Goal: Task Accomplishment & Management: Manage account settings

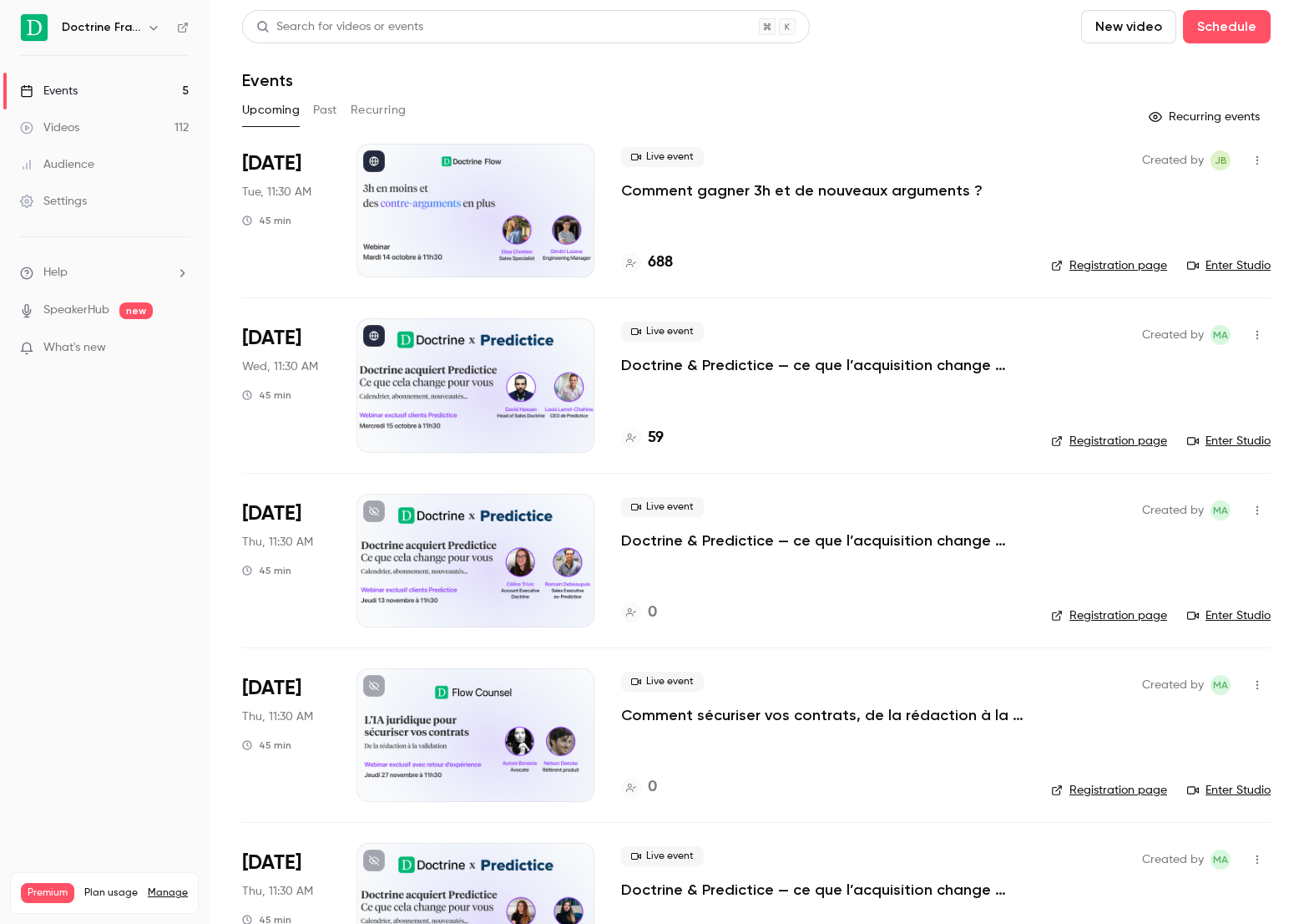
click at [506, 158] on div at bounding box center [475, 210] width 238 height 134
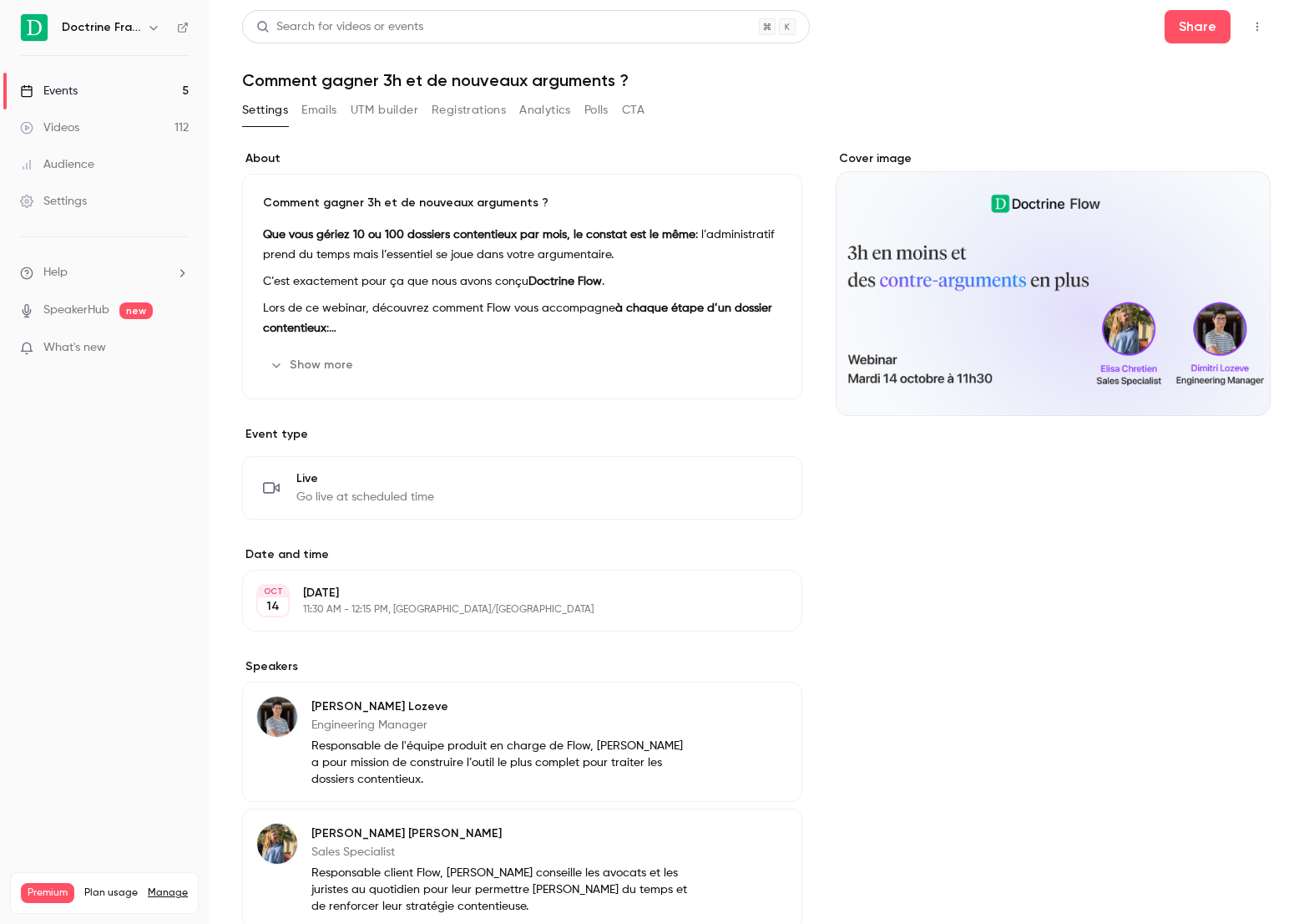
click at [468, 116] on button "Registrations" at bounding box center [468, 111] width 75 height 27
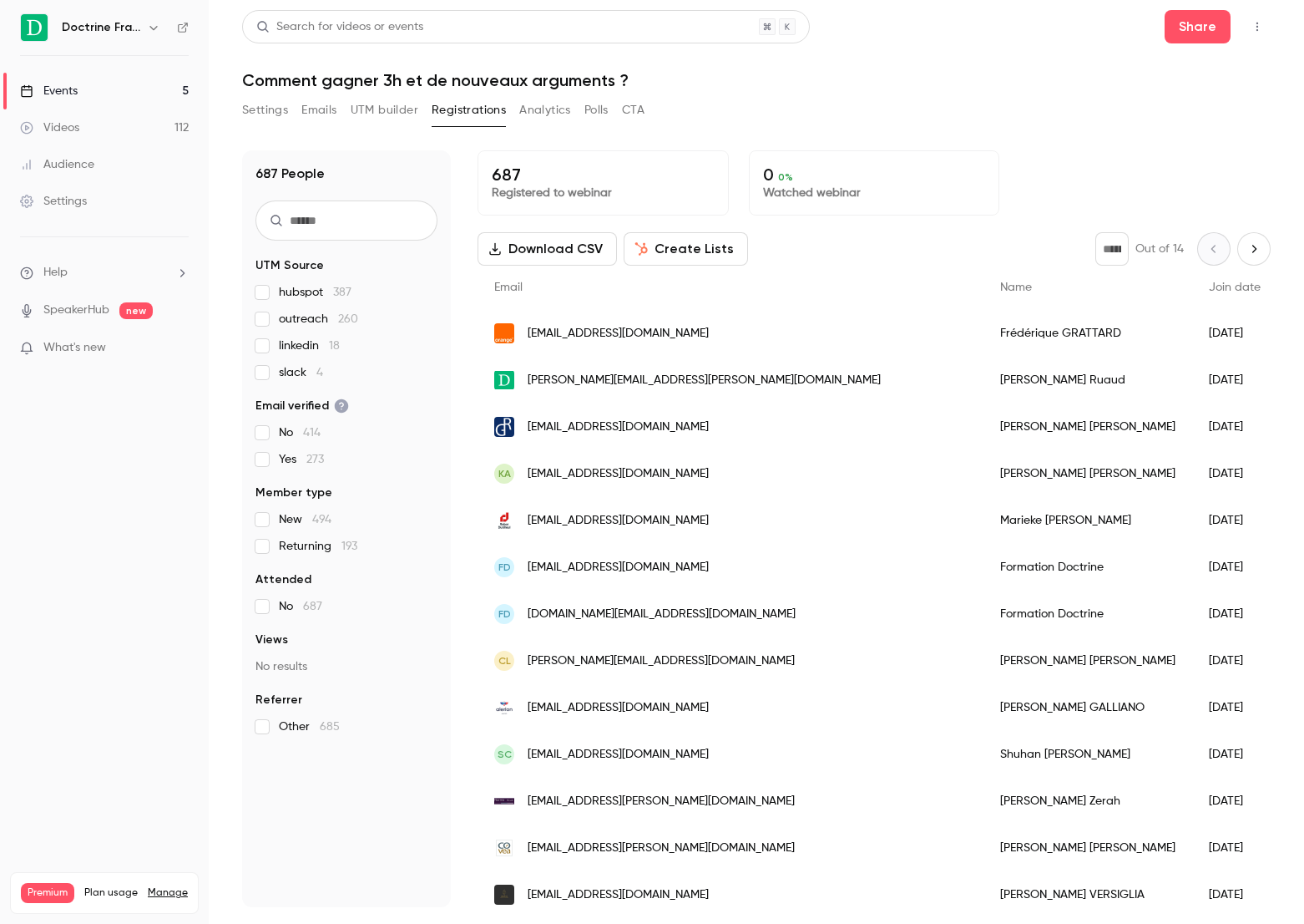
click at [111, 83] on link "Events 5" at bounding box center [104, 91] width 208 height 37
